Goal: Communication & Community: Answer question/provide support

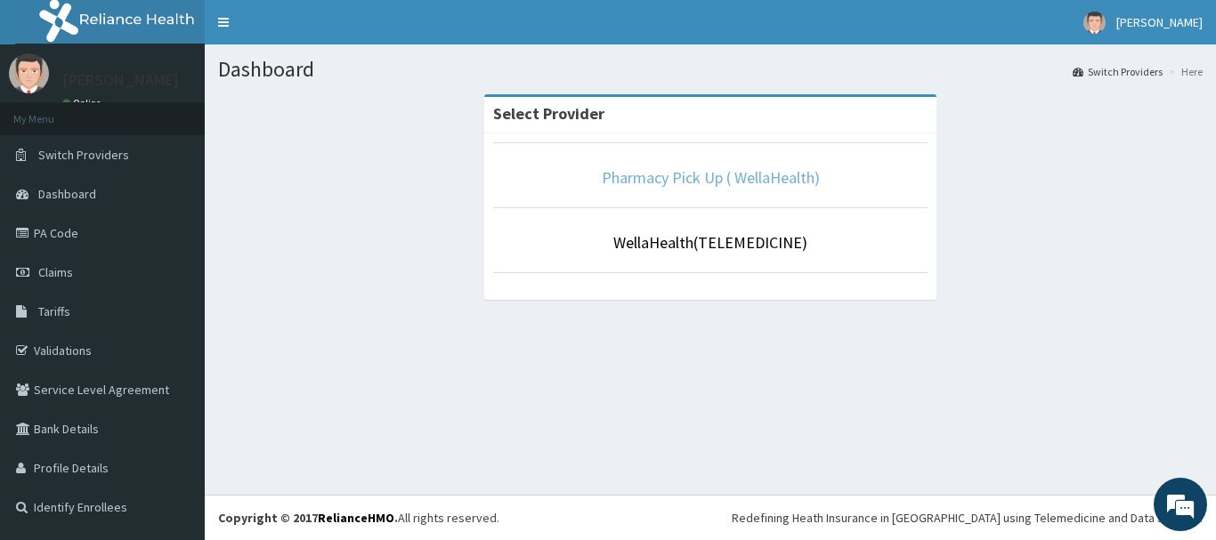
click at [658, 171] on link "Pharmacy Pick Up ( WellaHealth)" at bounding box center [711, 177] width 218 height 20
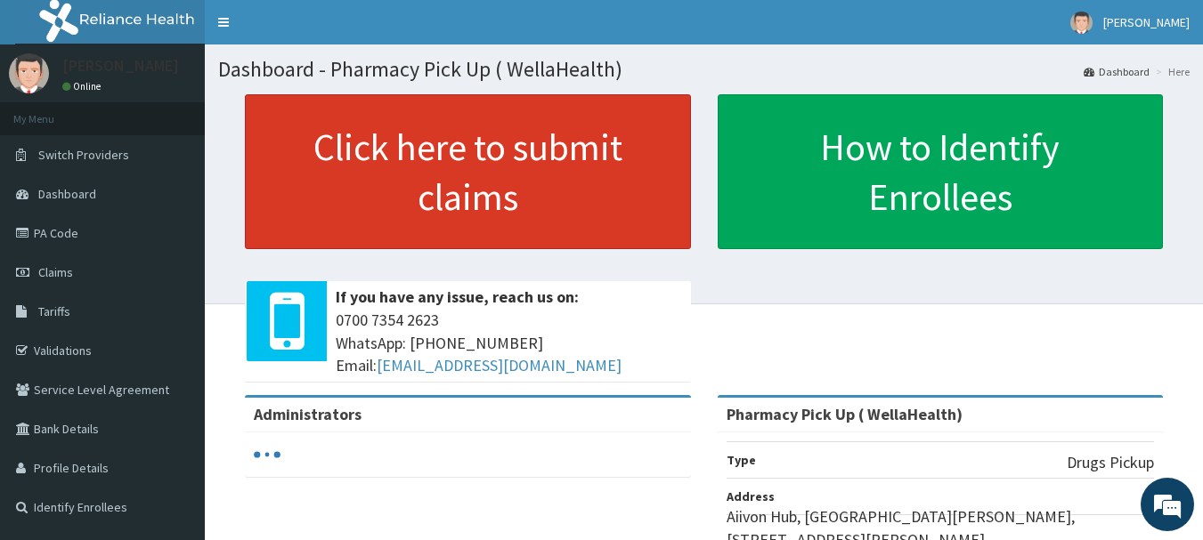
click at [590, 171] on link "Click here to submit claims" at bounding box center [468, 171] width 446 height 155
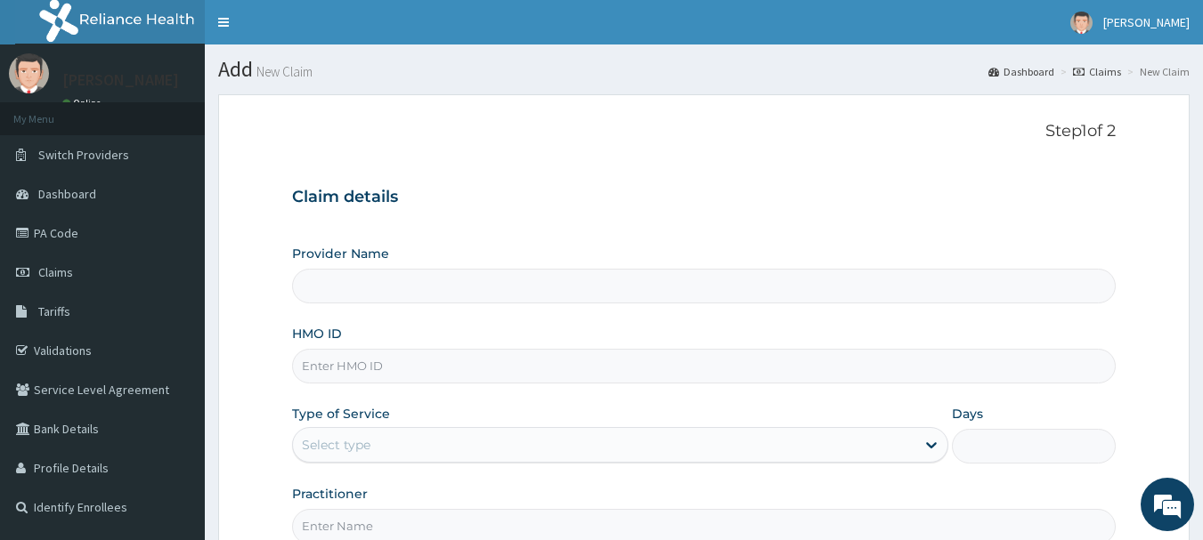
click at [1107, 69] on link "Claims" at bounding box center [1097, 71] width 48 height 15
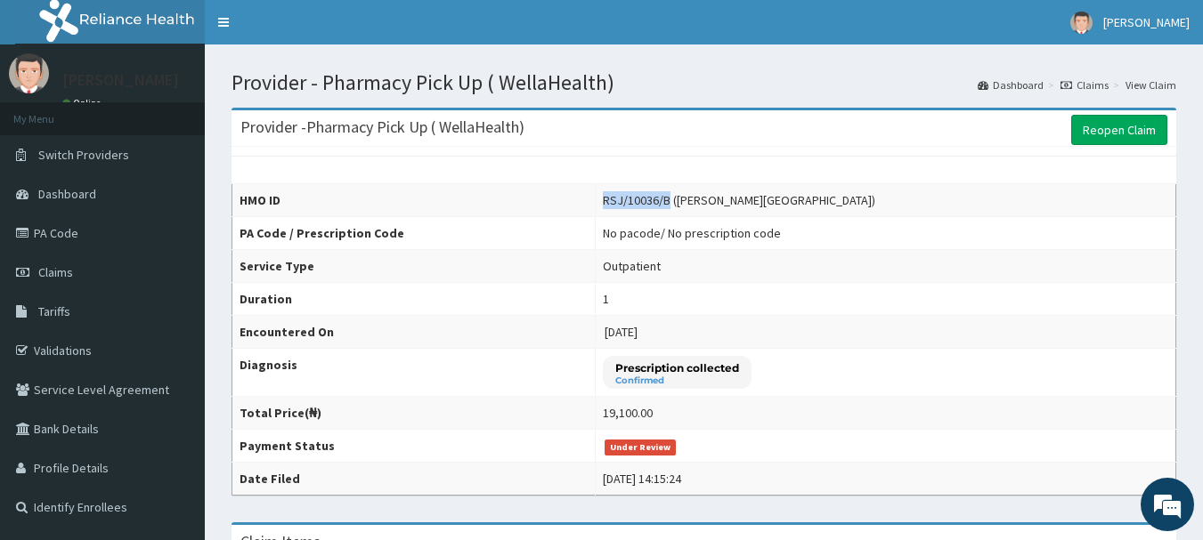
drag, startPoint x: 589, startPoint y: 199, endPoint x: 652, endPoint y: 201, distance: 62.3
click at [652, 201] on div "RSJ/10036/B (Gbadebo-Macaulay Oluwasotemidire)" at bounding box center [739, 200] width 272 height 18
copy div "RSJ/10036/B"
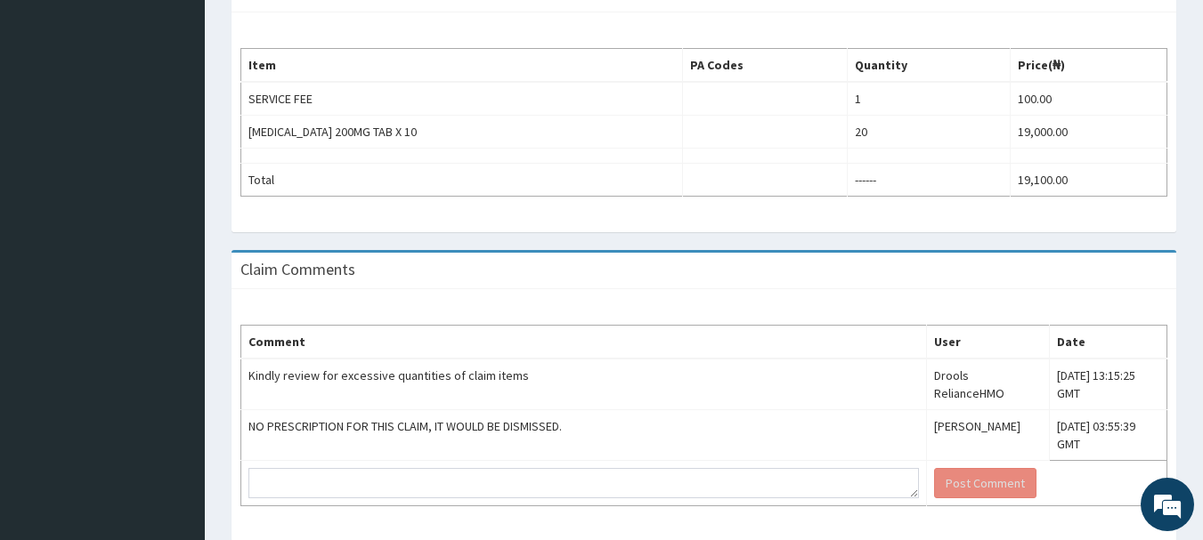
scroll to position [579, 0]
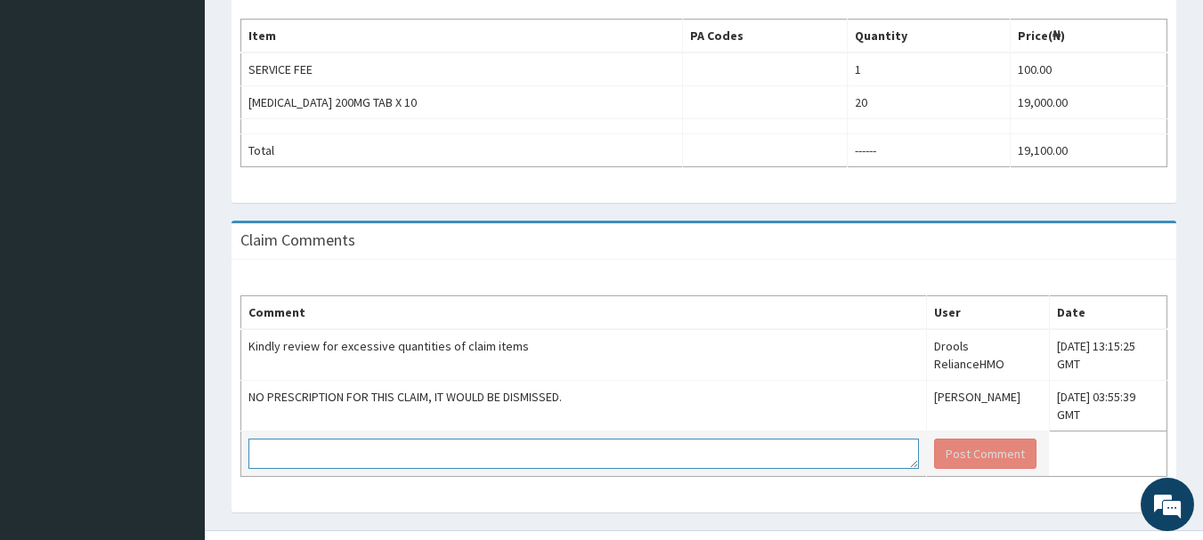
click at [304, 439] on textarea at bounding box center [583, 454] width 670 height 30
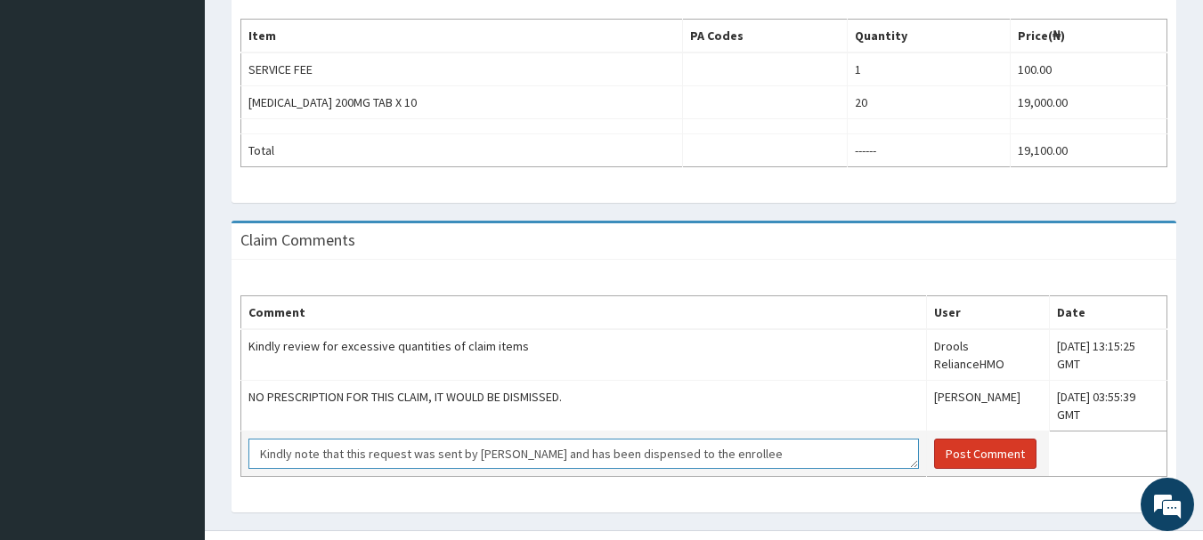
type textarea "Kindly note that this request was sent by RHMO and has been dispensed to the en…"
click at [934, 439] on button "Post Comment" at bounding box center [985, 454] width 102 height 30
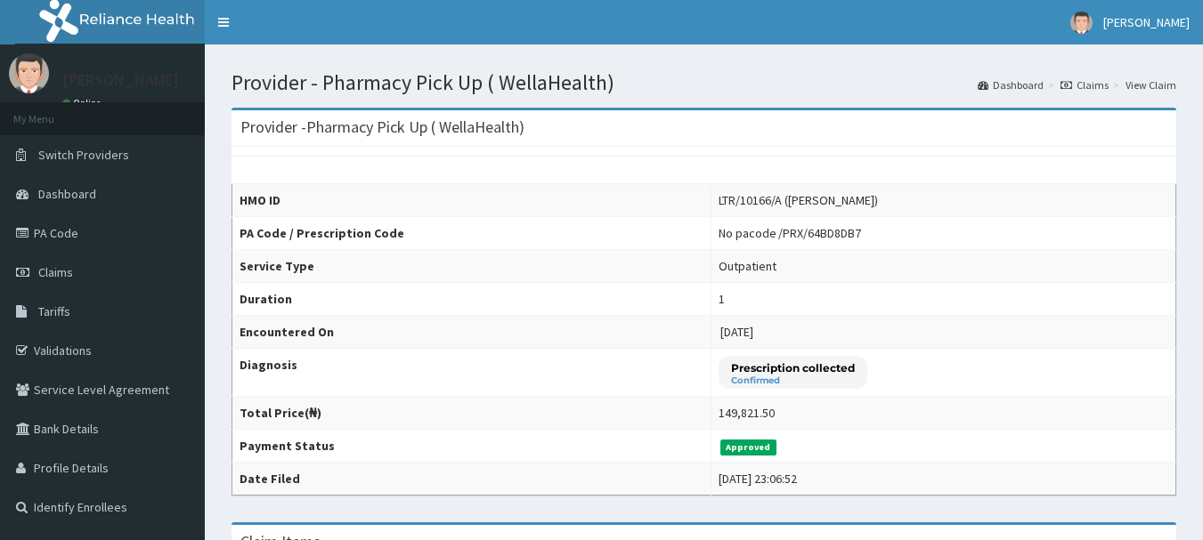
click at [1081, 85] on link "Claims" at bounding box center [1084, 84] width 48 height 15
